Goal: Information Seeking & Learning: Check status

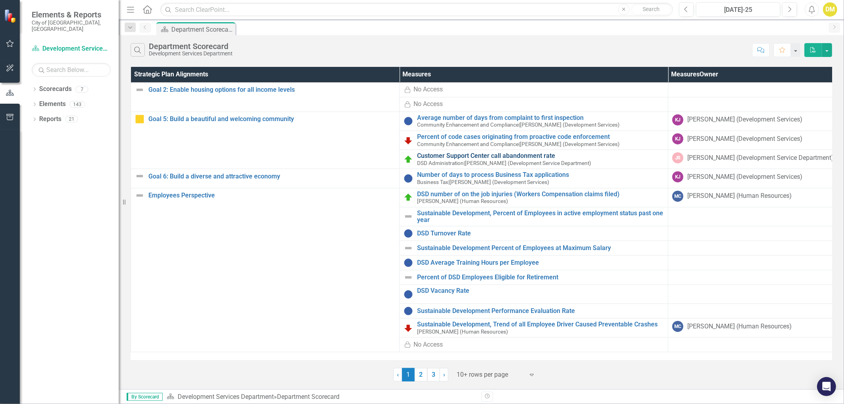
click at [540, 153] on link "Customer Support Center call abandonment rate" at bounding box center [540, 155] width 247 height 7
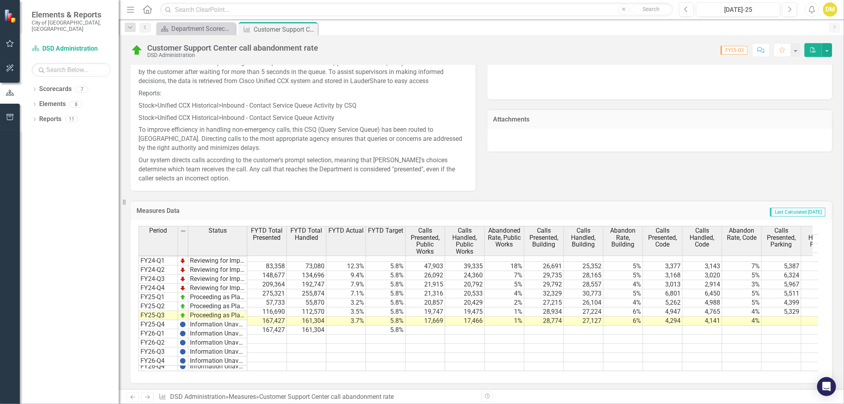
click at [348, 326] on td at bounding box center [346, 330] width 40 height 9
click at [277, 326] on td "167,427" at bounding box center [267, 330] width 40 height 9
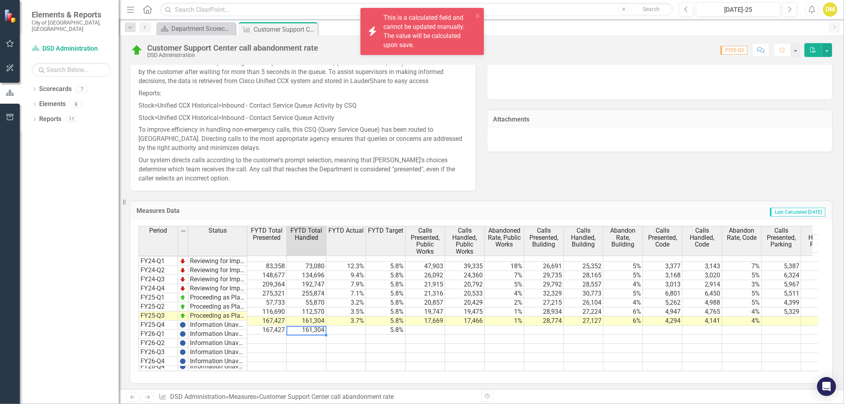
click at [310, 326] on td "161,304" at bounding box center [307, 330] width 40 height 9
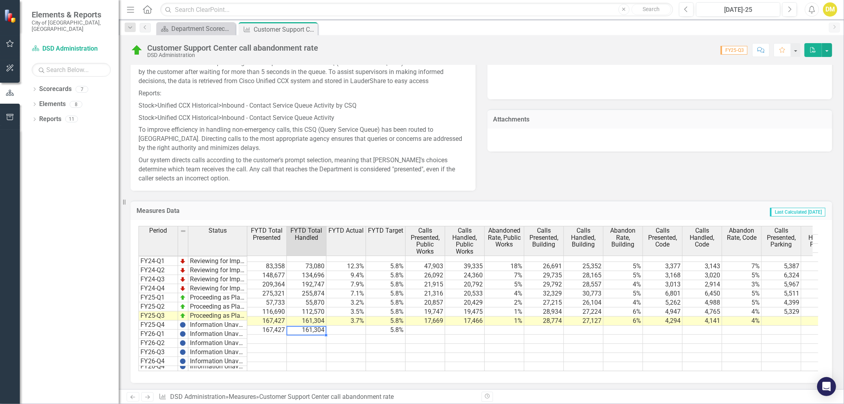
click at [272, 326] on td "167,427" at bounding box center [267, 330] width 40 height 9
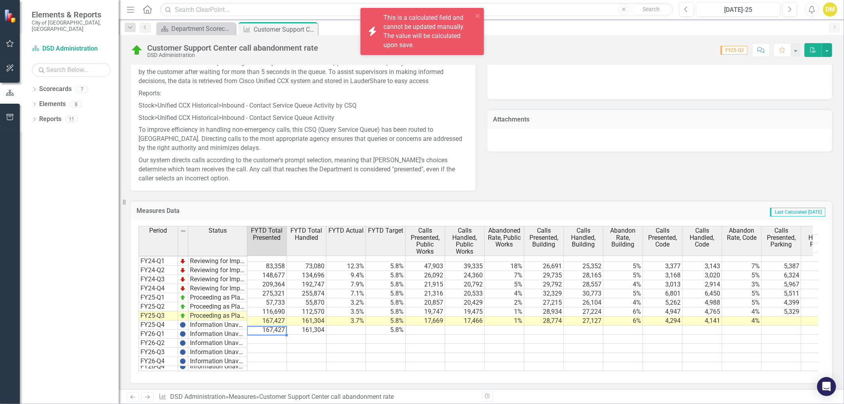
click at [307, 326] on td "161,304" at bounding box center [307, 330] width 40 height 9
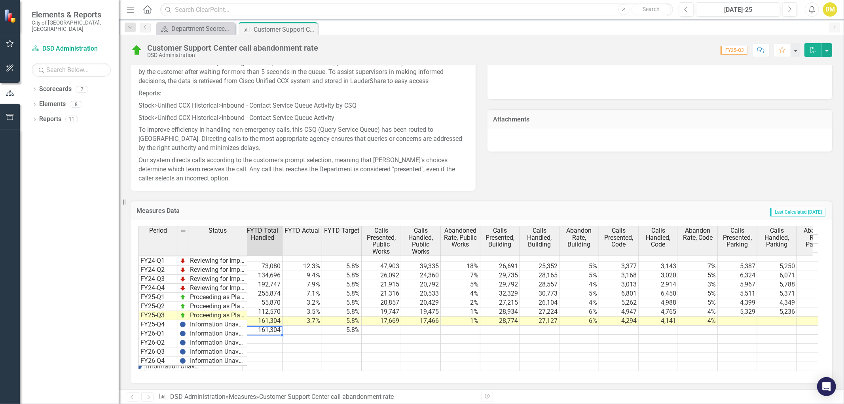
scroll to position [0, 68]
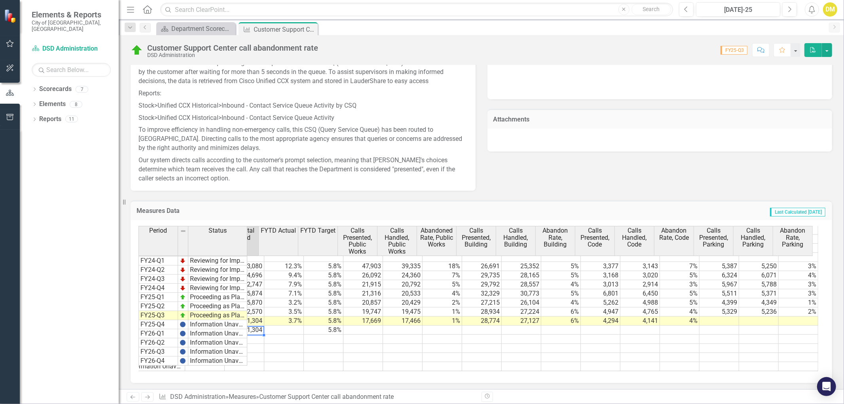
click at [624, 161] on div "Why It Matters The Call center Division was created in fiscal year [DATE] to ce…" at bounding box center [481, 68] width 713 height 246
click at [76, 362] on div "Period Status FYTD Total Presented FYTD Total Handled FYTD Actual FYTD Target C…" at bounding box center [76, 264] width 0 height 212
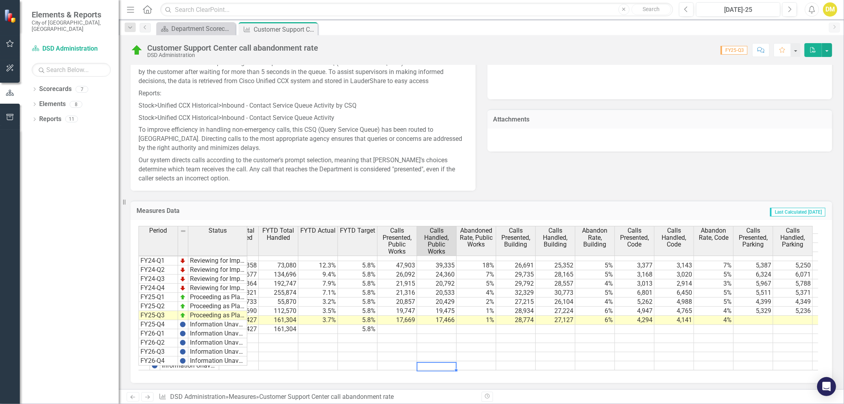
scroll to position [0, 23]
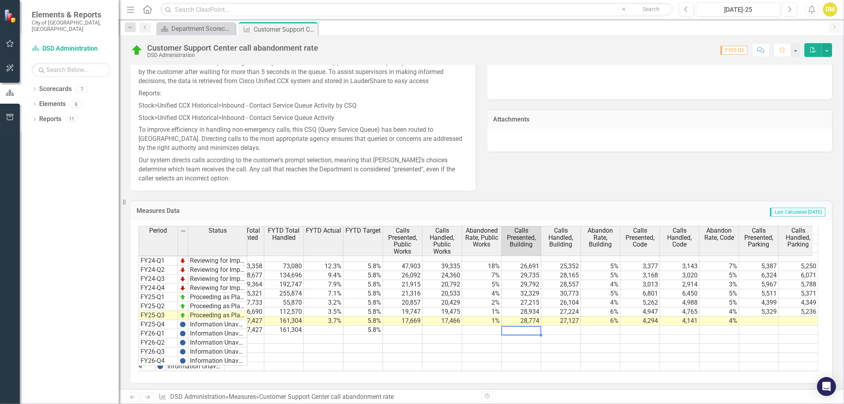
click at [520, 326] on td at bounding box center [522, 330] width 40 height 9
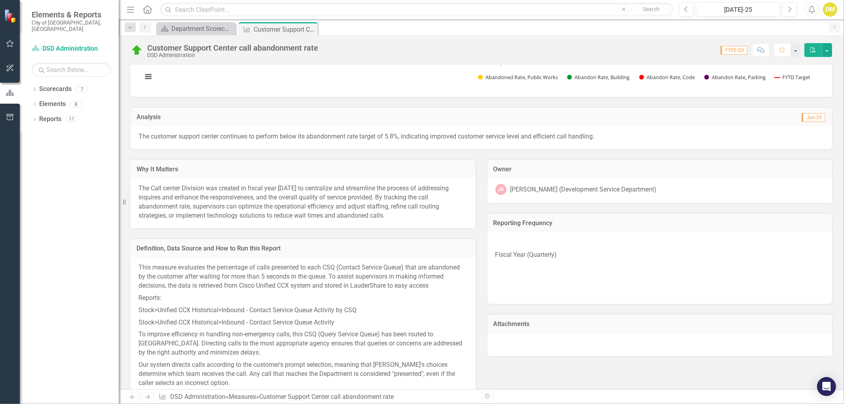
scroll to position [307, 0]
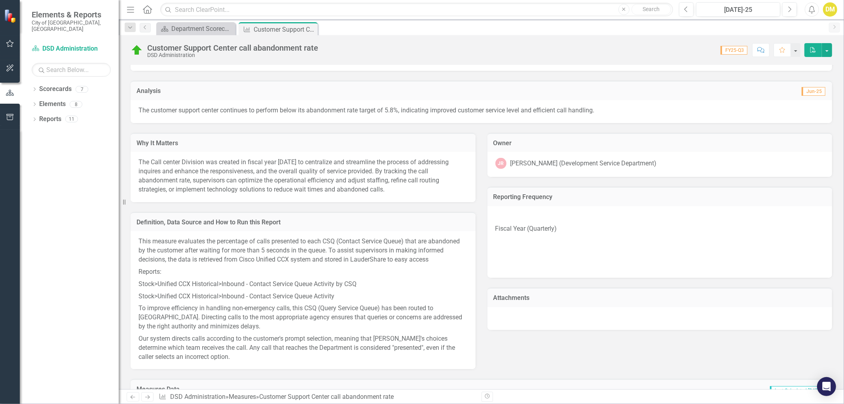
click at [318, 175] on p "The Call center Division was created in fiscal year [DATE] to centralize and st…" at bounding box center [302, 176] width 329 height 36
click at [317, 176] on p "The Call center Division was created in fiscal year [DATE] to centralize and st…" at bounding box center [302, 176] width 329 height 36
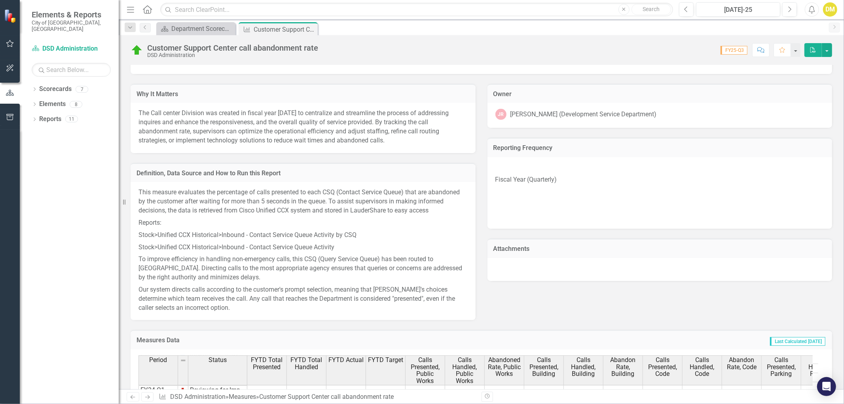
scroll to position [483, 0]
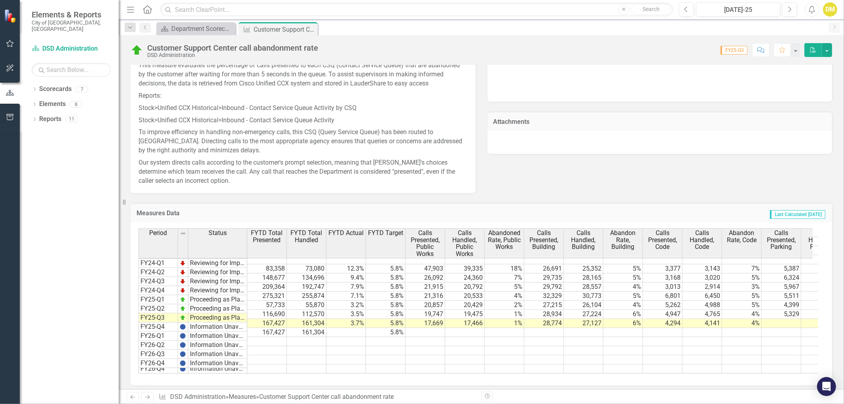
click at [350, 328] on td at bounding box center [346, 332] width 40 height 9
click at [421, 328] on td at bounding box center [425, 332] width 40 height 9
click at [422, 328] on td at bounding box center [425, 332] width 40 height 9
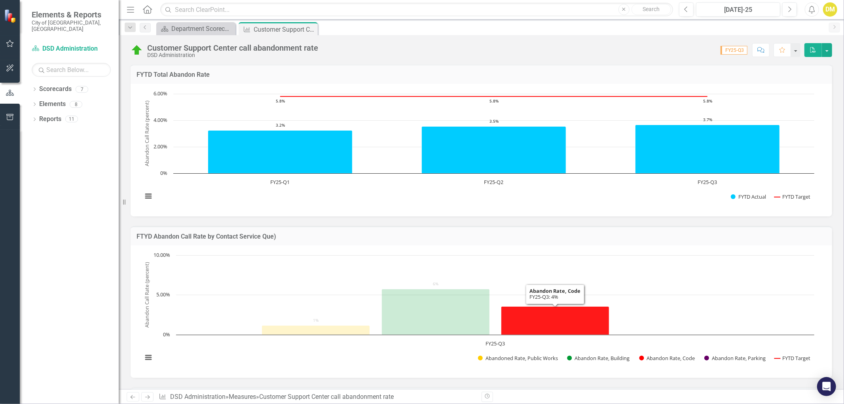
scroll to position [0, 0]
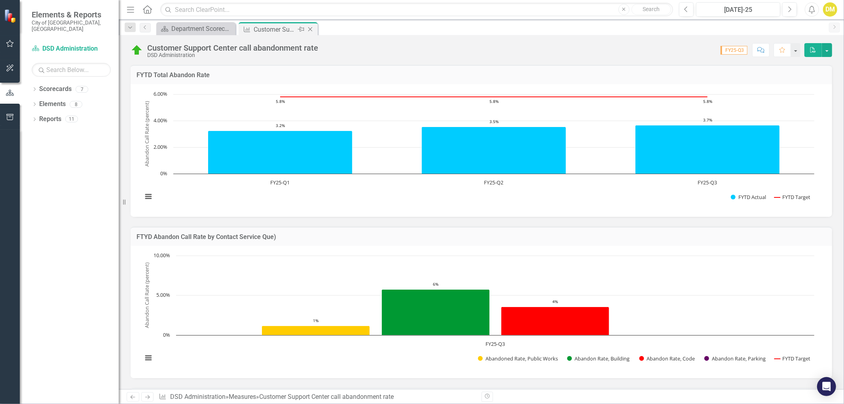
click at [309, 28] on icon at bounding box center [310, 29] width 4 height 4
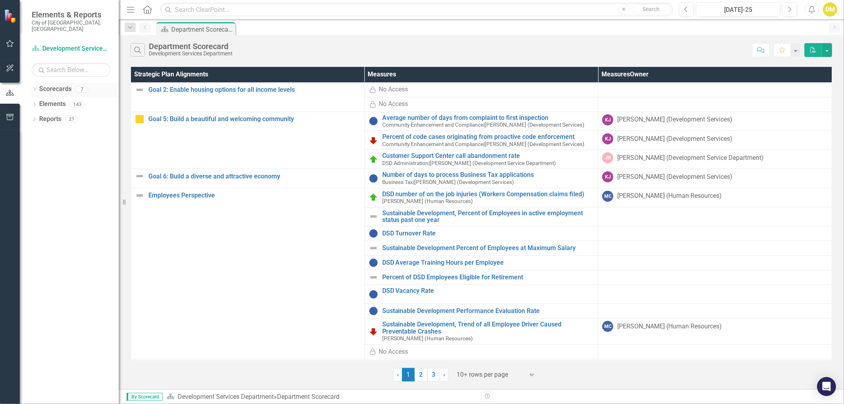
click at [36, 87] on div "Dropdown" at bounding box center [35, 90] width 6 height 7
click at [40, 102] on icon "Dropdown" at bounding box center [39, 104] width 6 height 5
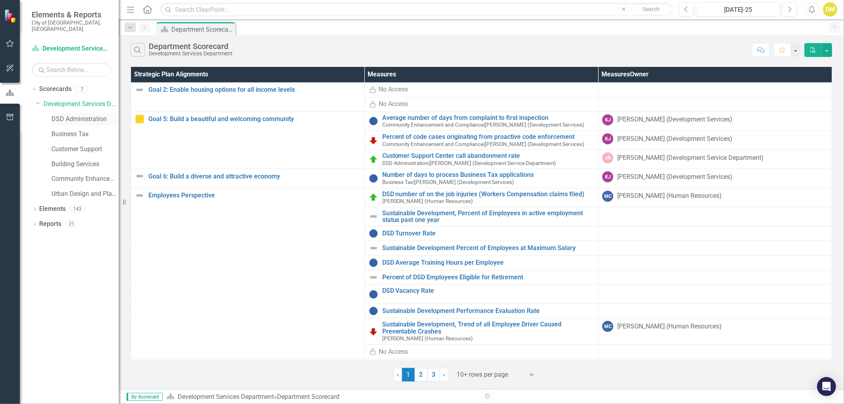
click at [62, 115] on link "DSD Administration" at bounding box center [84, 119] width 67 height 9
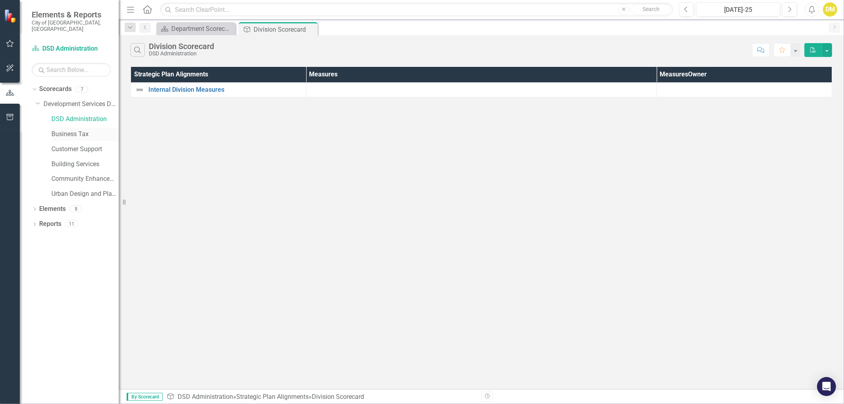
click at [76, 130] on link "Business Tax" at bounding box center [84, 134] width 67 height 9
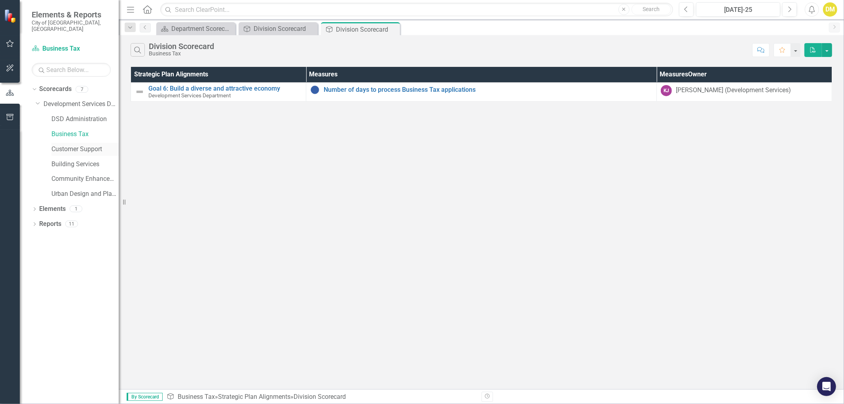
click at [81, 145] on link "Customer Support" at bounding box center [84, 149] width 67 height 9
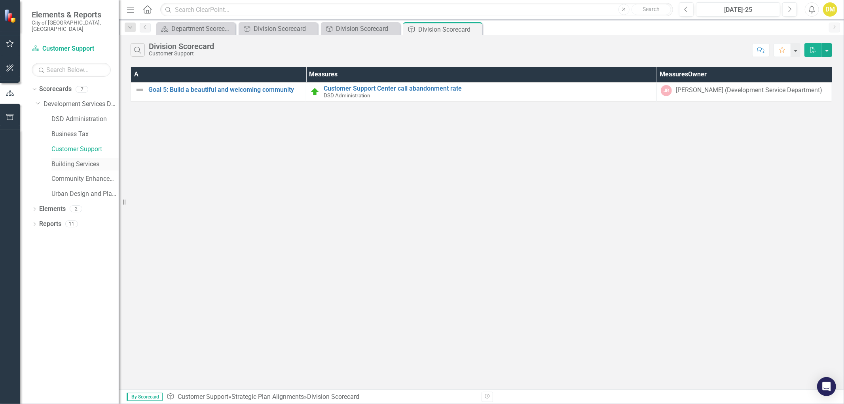
click at [82, 160] on link "Building Services" at bounding box center [84, 164] width 67 height 9
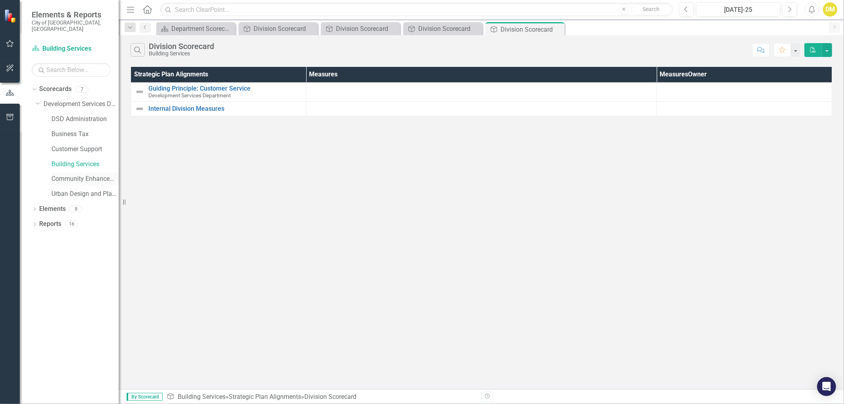
click at [87, 174] on link "Community Enhancement and Compliance" at bounding box center [84, 178] width 67 height 9
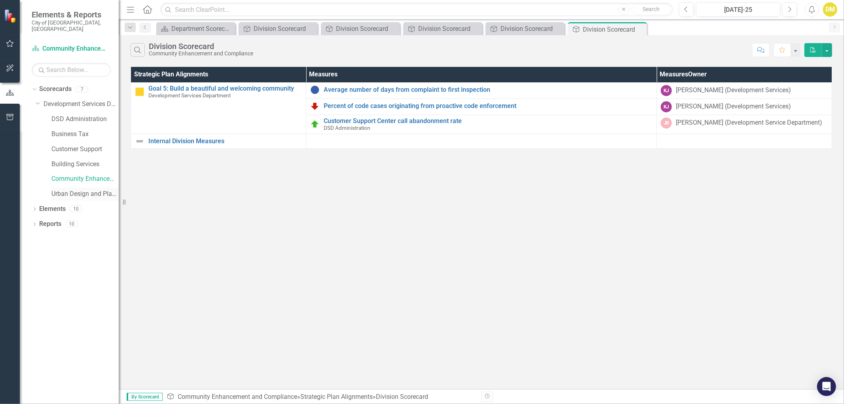
click at [85, 191] on link "Urban Design and Planning" at bounding box center [84, 193] width 67 height 9
